Goal: Transaction & Acquisition: Purchase product/service

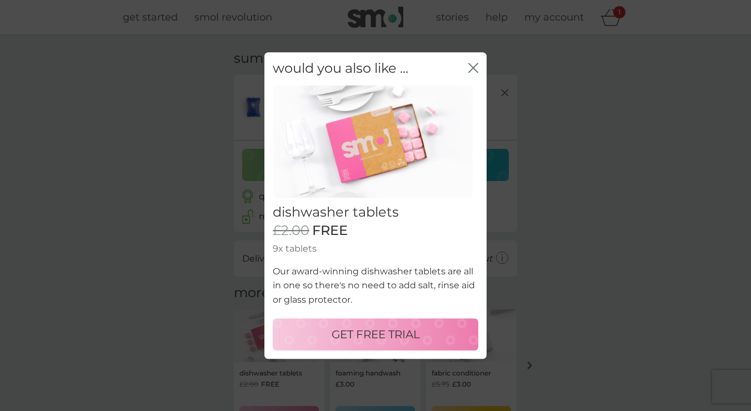
click at [472, 63] on div "close" at bounding box center [473, 69] width 10 height 16
click at [471, 73] on icon "close" at bounding box center [473, 68] width 10 height 10
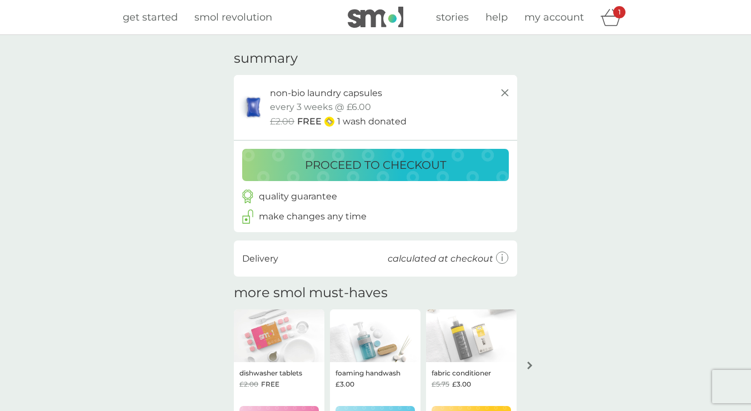
click at [371, 166] on p "proceed to checkout" at bounding box center [375, 165] width 141 height 18
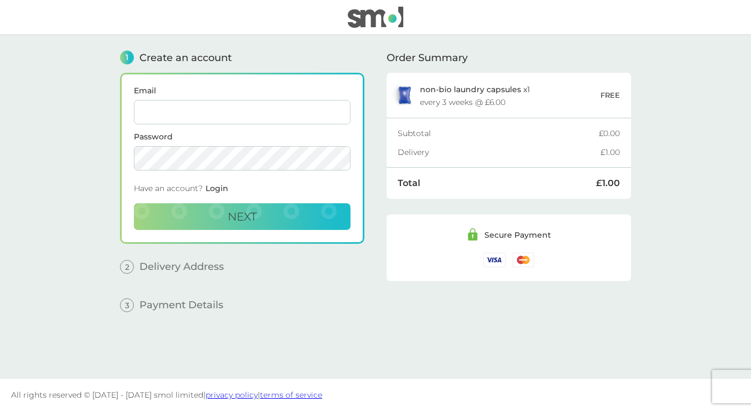
type input "[EMAIL_ADDRESS][DOMAIN_NAME]"
click at [233, 217] on span "Next" at bounding box center [242, 216] width 29 height 13
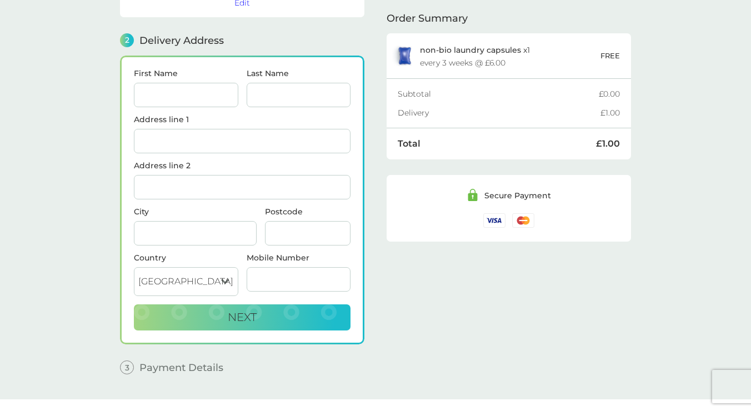
scroll to position [137, 0]
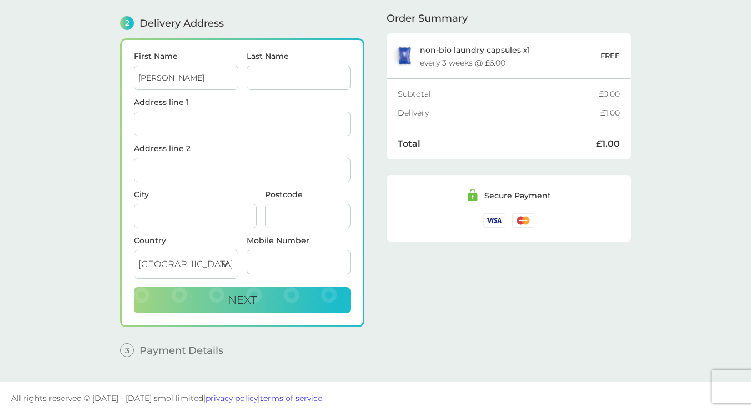
type input "[PERSON_NAME]"
type input "[GEOGRAPHIC_DATA]"
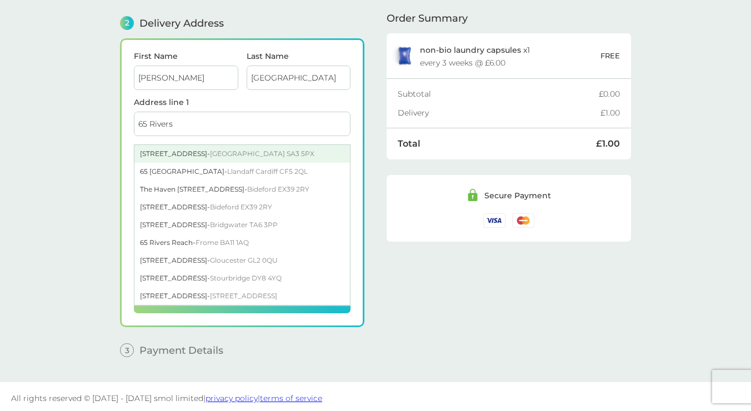
click at [295, 150] on span "[GEOGRAPHIC_DATA] SA3 5PX" at bounding box center [262, 153] width 104 height 8
type input "[STREET_ADDRESS]"
type input "[GEOGRAPHIC_DATA]"
type input "SA3 5PX"
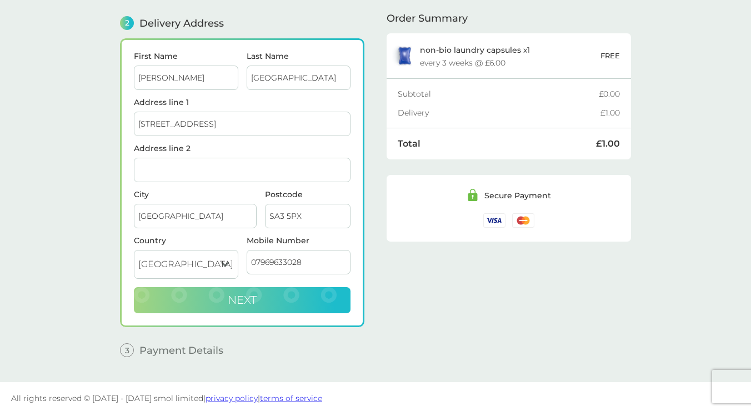
type input "07969633028"
click at [212, 308] on button "Next" at bounding box center [242, 300] width 217 height 27
checkbox input "true"
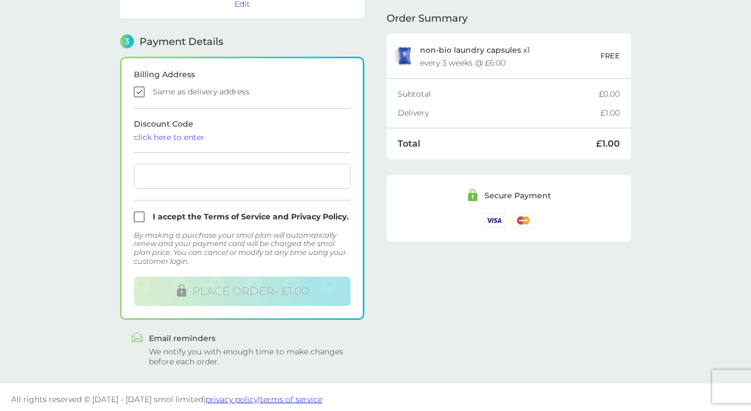
scroll to position [292, 0]
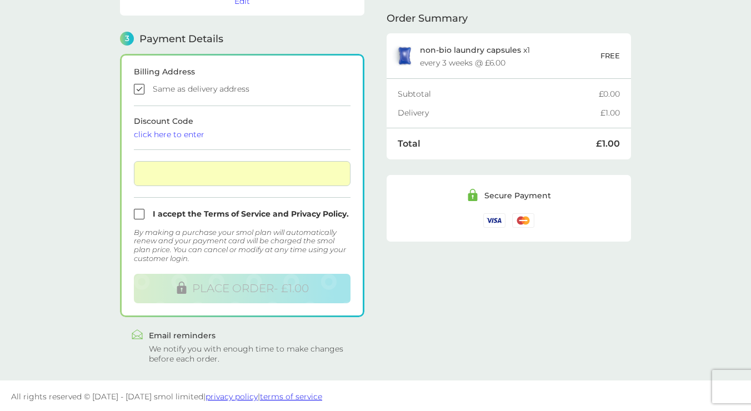
click at [141, 214] on input "checkbox" at bounding box center [242, 214] width 217 height 11
checkbox input "true"
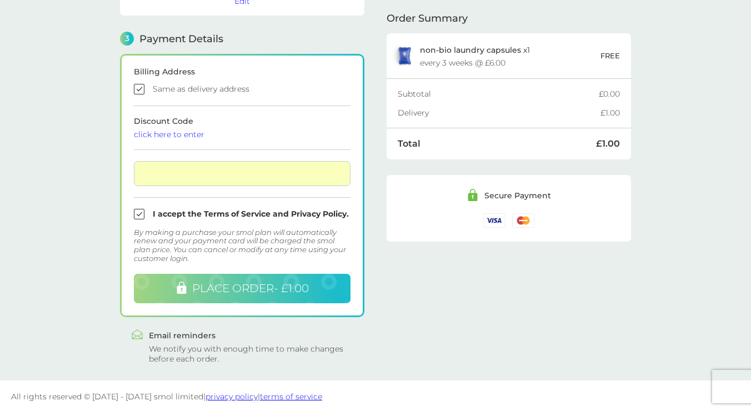
click at [283, 287] on span "PLACE ORDER - £1.00" at bounding box center [250, 288] width 117 height 13
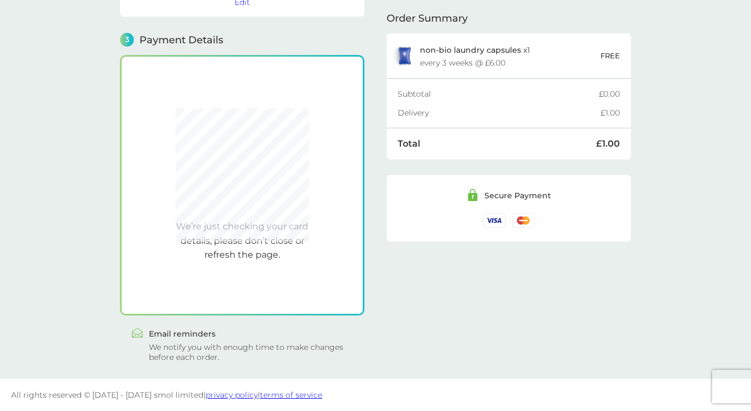
scroll to position [289, 0]
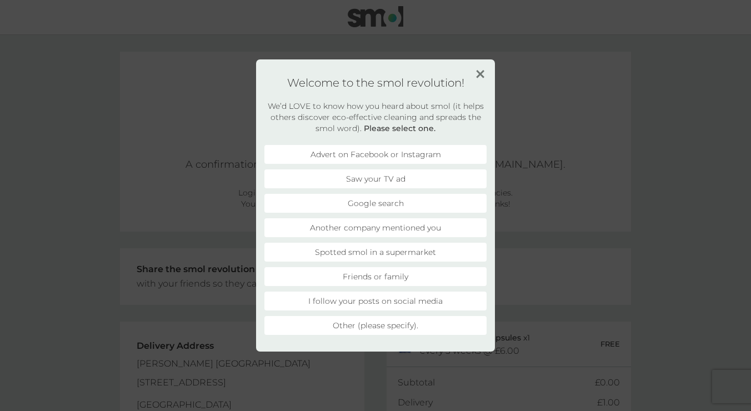
click at [480, 71] on img at bounding box center [480, 74] width 8 height 8
